Goal: Task Accomplishment & Management: Complete application form

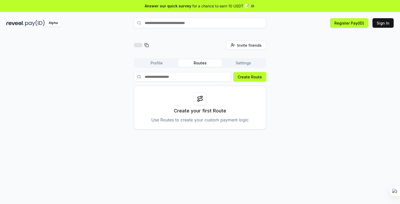
click at [313, 56] on div "Invite friends Invite Profile Routes Settings Create Route Create your first Ro…" at bounding box center [199, 84] width 387 height 89
click at [381, 24] on button "Sign In" at bounding box center [382, 23] width 21 height 10
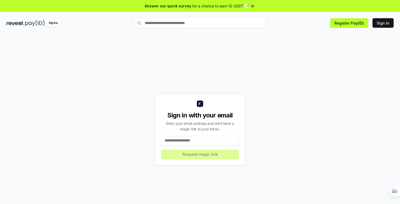
click at [192, 138] on input at bounding box center [200, 141] width 78 height 10
type input "**********"
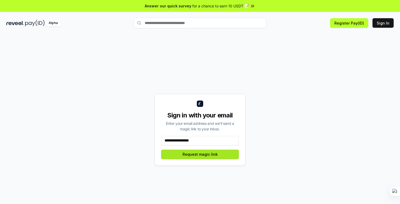
click at [194, 155] on button "Request magic link" at bounding box center [200, 155] width 78 height 10
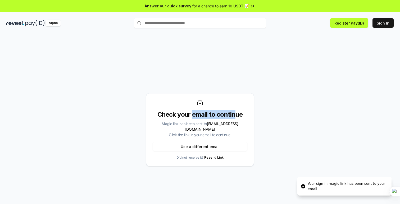
drag, startPoint x: 193, startPoint y: 118, endPoint x: 245, endPoint y: 120, distance: 52.1
click at [236, 119] on div "Check your email to continue" at bounding box center [200, 115] width 95 height 8
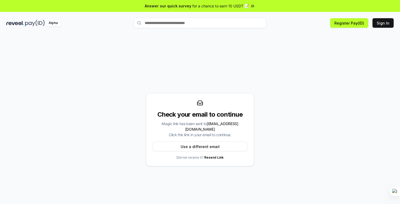
click at [292, 124] on div "Check your email to continue Magic link has been sent to jjwsjian@gmail.com Cli…" at bounding box center [199, 129] width 387 height 179
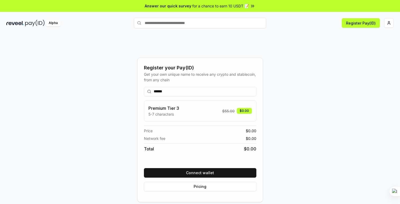
type input "******"
click at [306, 134] on div "Register your Pay(ID) Get your own unique name to receive any crypto and stable…" at bounding box center [199, 129] width 387 height 179
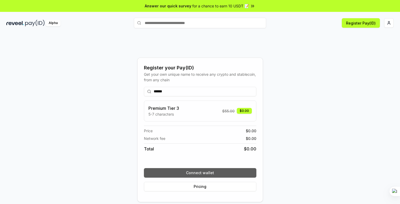
click at [200, 172] on button "Connect wallet" at bounding box center [200, 173] width 112 height 10
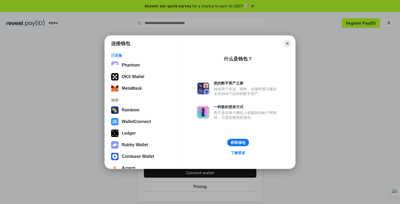
click at [290, 41] on button "Close" at bounding box center [287, 43] width 8 height 8
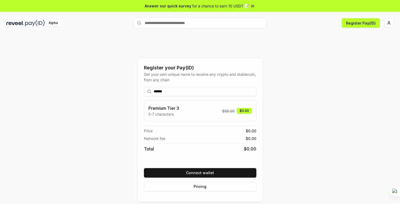
click at [315, 76] on div "Register your Pay(ID) Get your own unique name to receive any crypto and stable…" at bounding box center [199, 129] width 387 height 179
click at [328, 72] on div "Register your Pay(ID) Get your own unique name to receive any crypto and stable…" at bounding box center [199, 129] width 387 height 179
